Goal: Find specific page/section: Find specific page/section

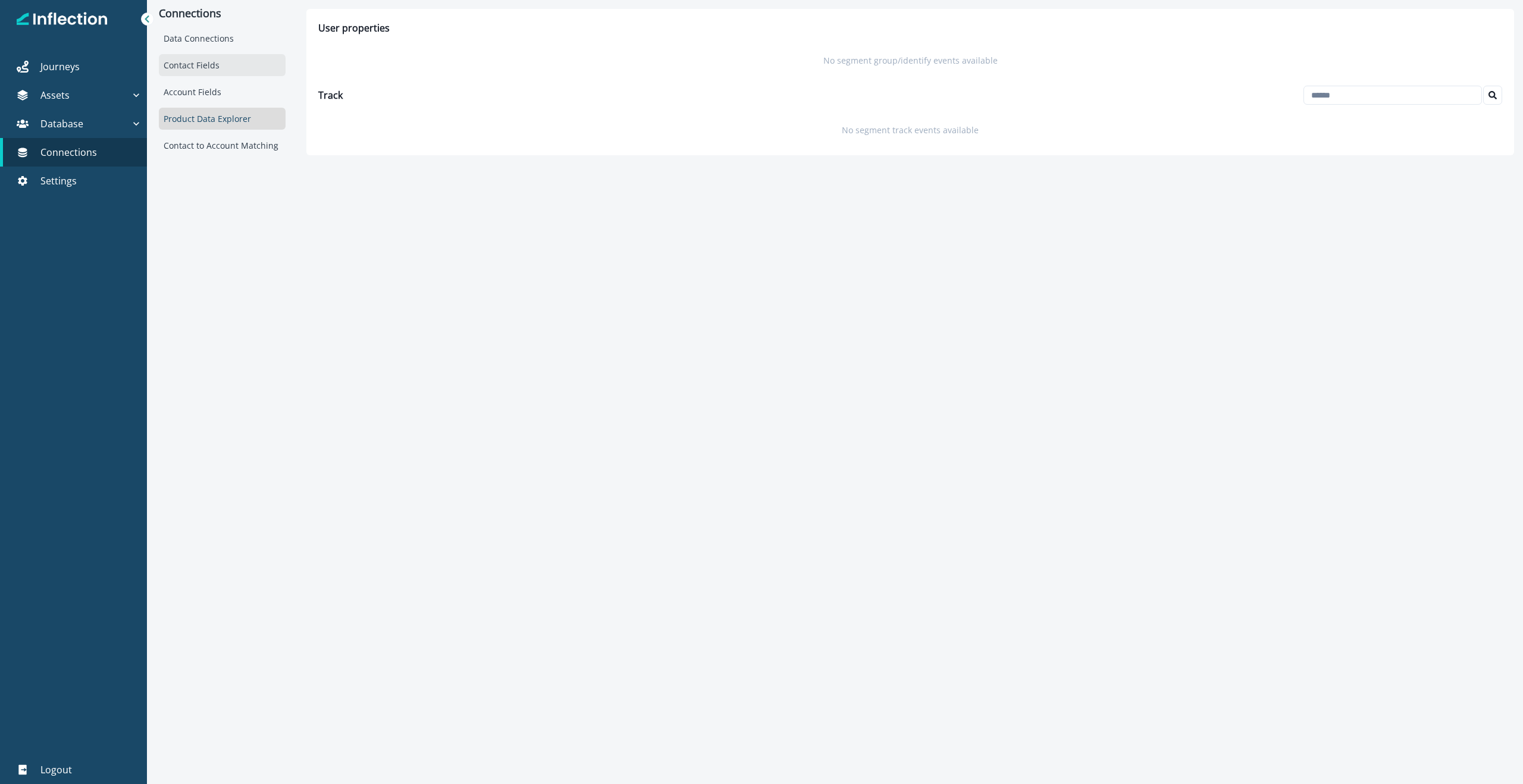
click at [223, 70] on div "Contact Fields" at bounding box center [222, 65] width 126 height 22
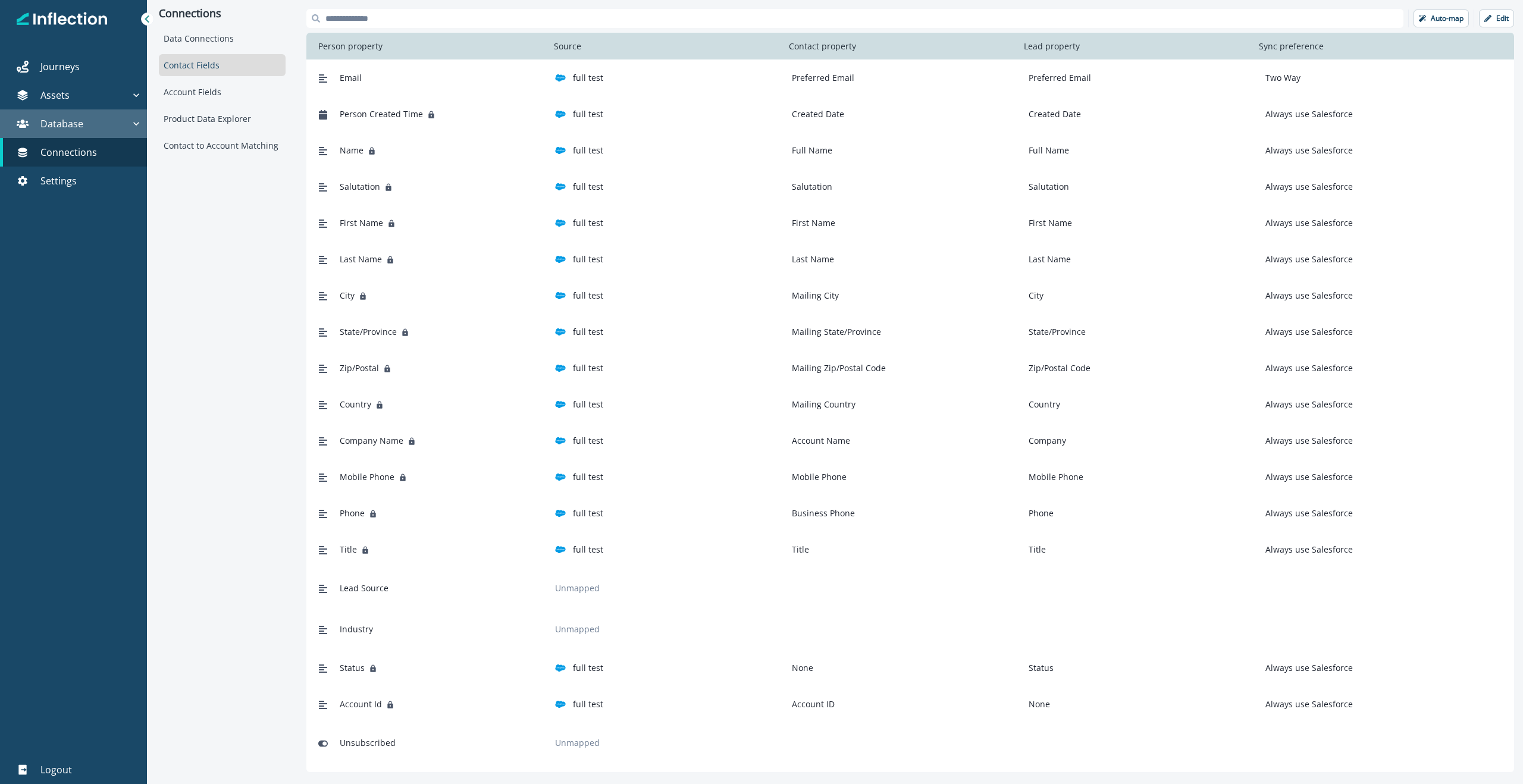
click at [71, 126] on p "Database" at bounding box center [62, 124] width 43 height 14
click at [61, 152] on div "Contacts" at bounding box center [77, 152] width 120 height 18
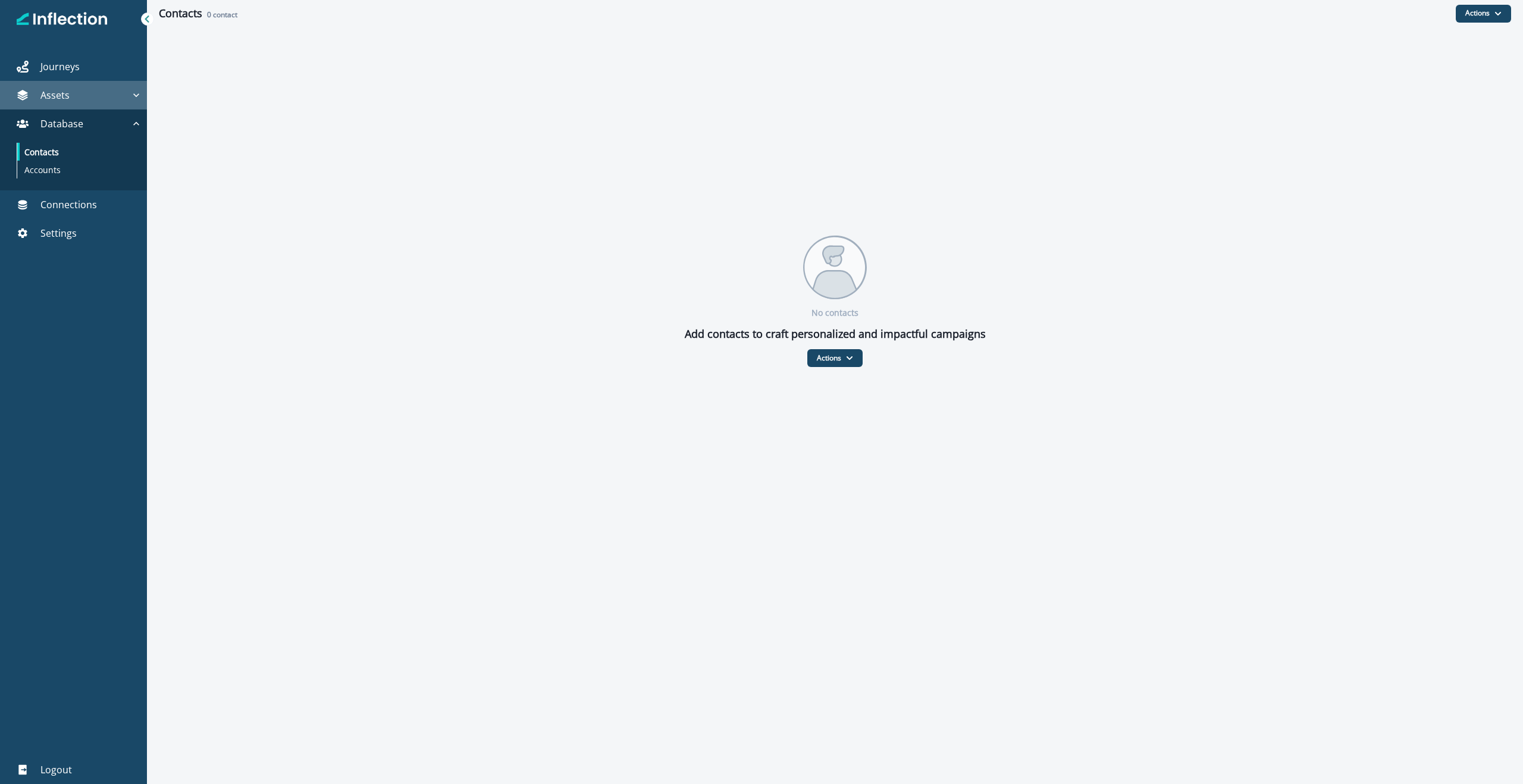
click at [60, 95] on p "Assets" at bounding box center [55, 95] width 29 height 14
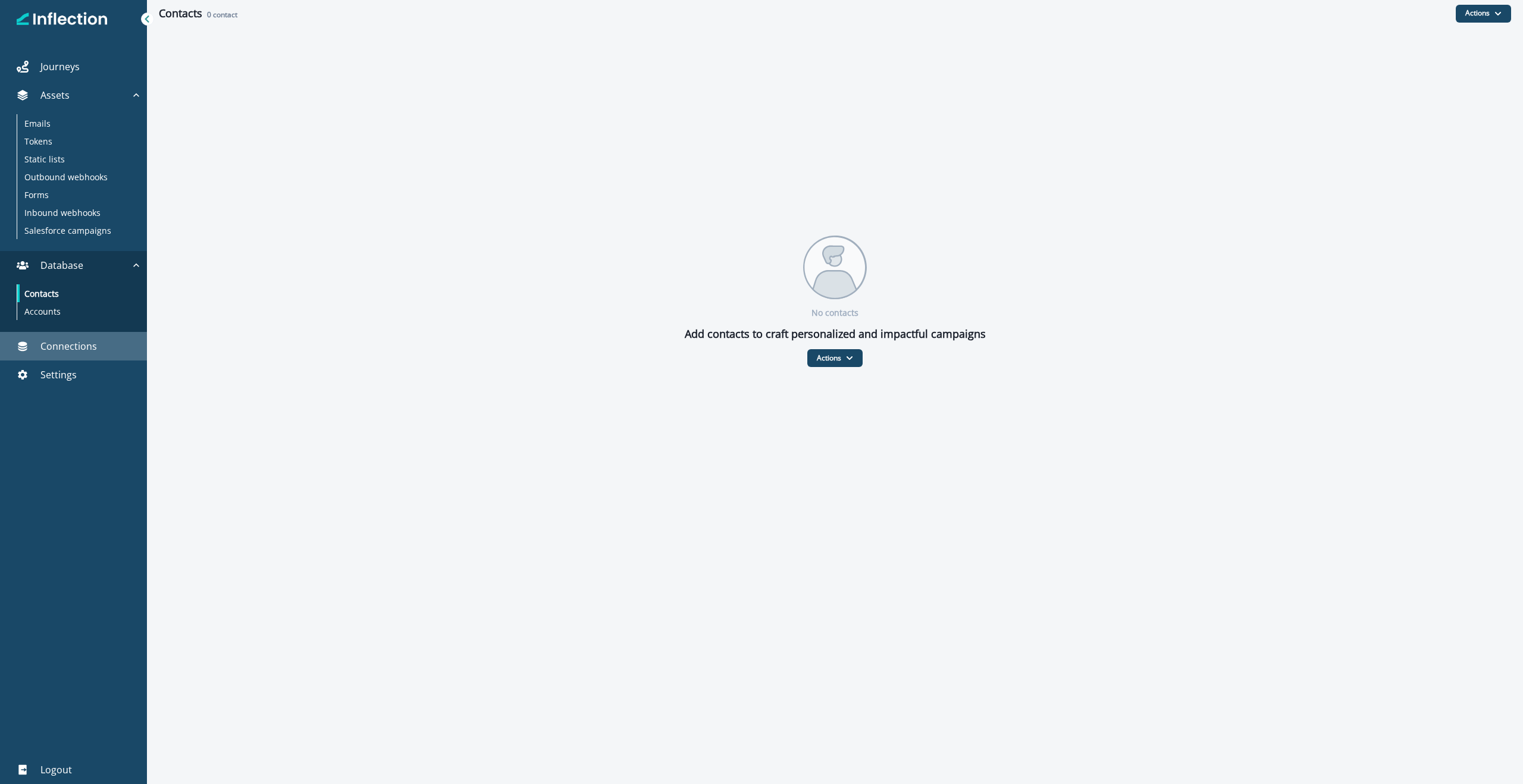
click at [69, 345] on p "Connections" at bounding box center [69, 346] width 57 height 14
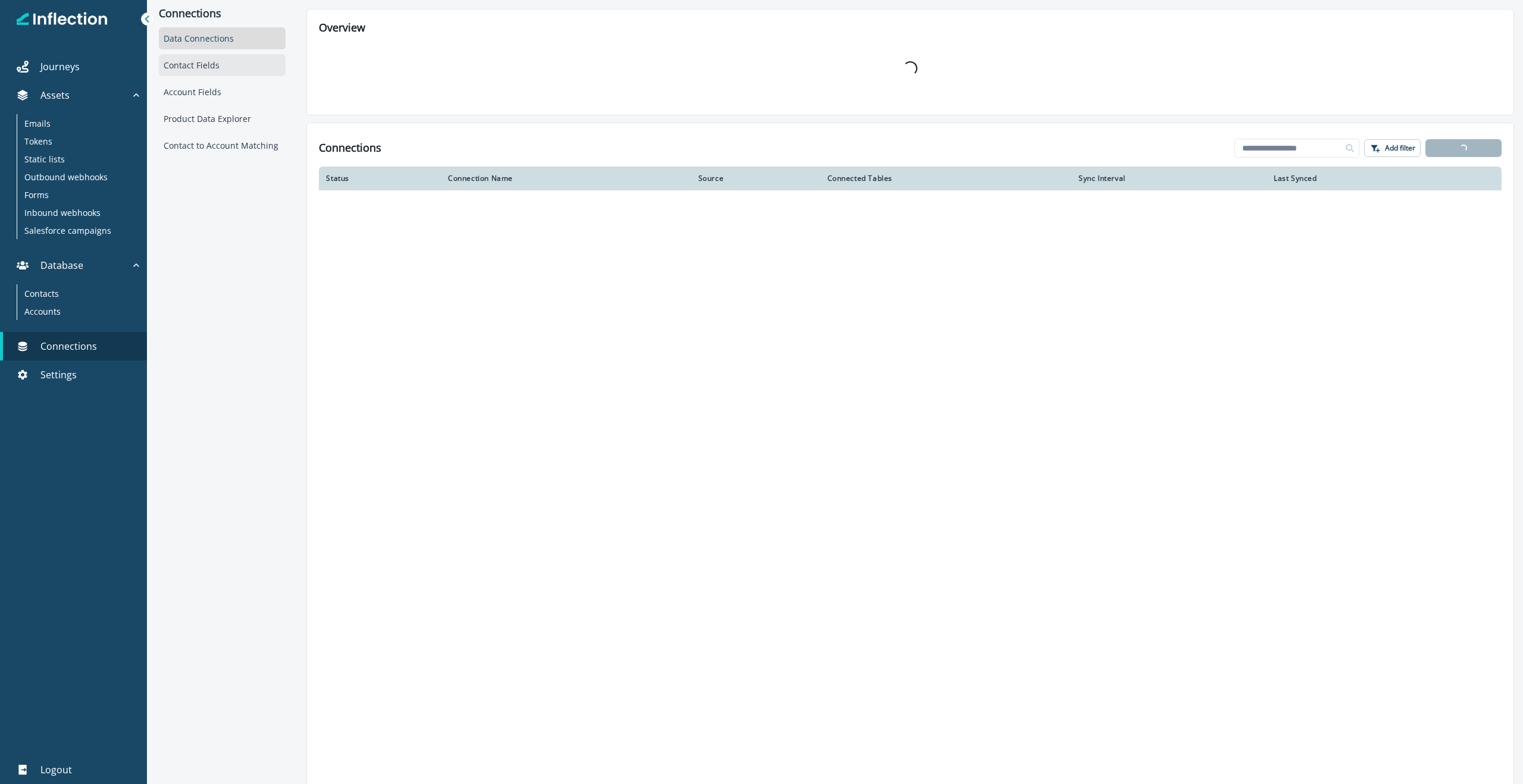
click at [220, 54] on div "Contact Fields" at bounding box center [222, 65] width 126 height 22
